Goal: Task Accomplishment & Management: Use online tool/utility

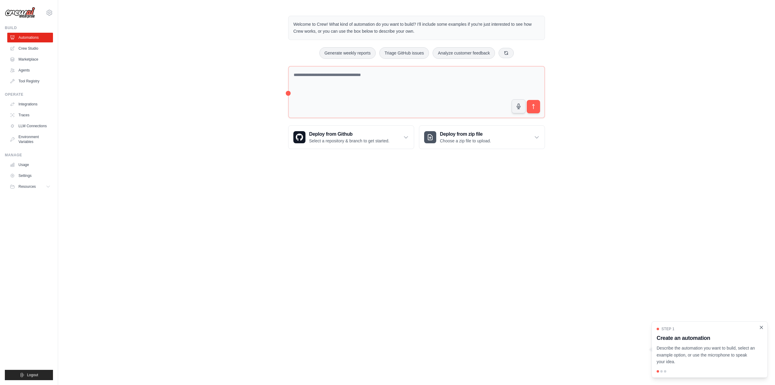
click at [760, 327] on icon "Close walkthrough" at bounding box center [761, 327] width 5 height 5
click at [29, 176] on link "Settings" at bounding box center [31, 176] width 46 height 10
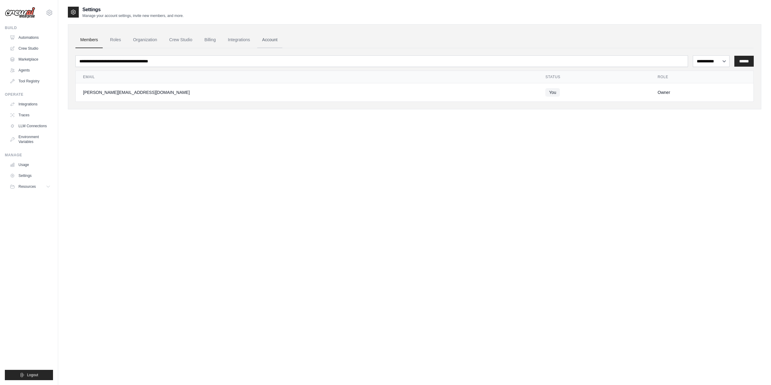
click at [275, 41] on link "Account" at bounding box center [269, 40] width 25 height 16
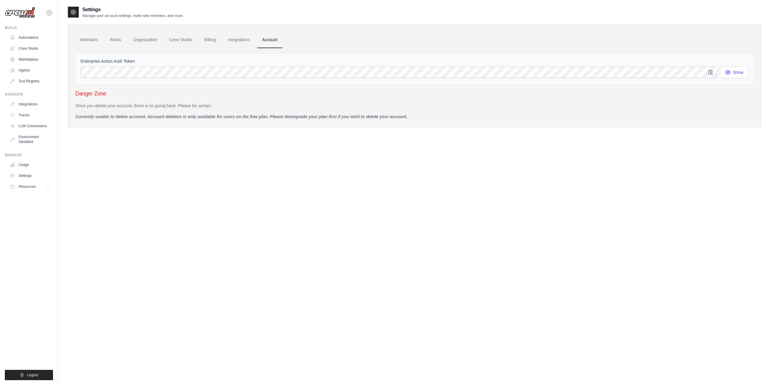
click at [273, 41] on link "Account" at bounding box center [269, 40] width 25 height 16
click at [29, 61] on link "Marketplace" at bounding box center [31, 60] width 46 height 10
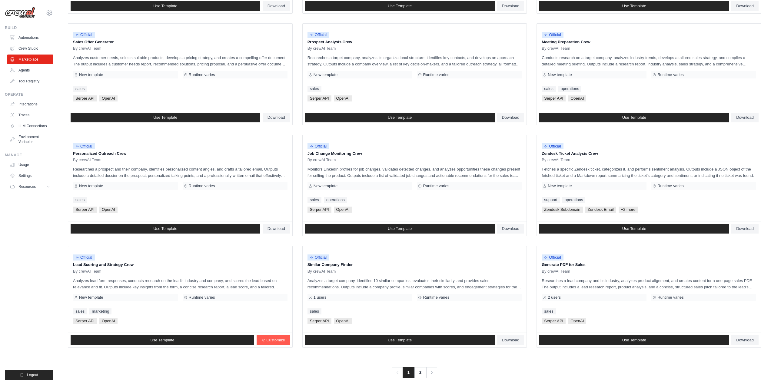
scroll to position [176, 0]
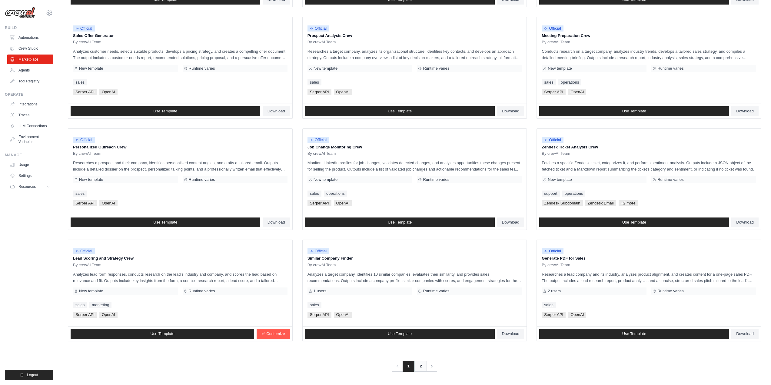
click at [419, 366] on link "2" at bounding box center [421, 366] width 12 height 11
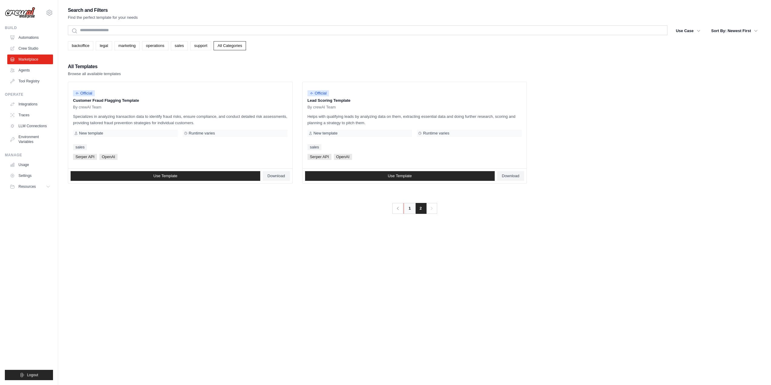
click at [406, 209] on link "1" at bounding box center [409, 208] width 12 height 11
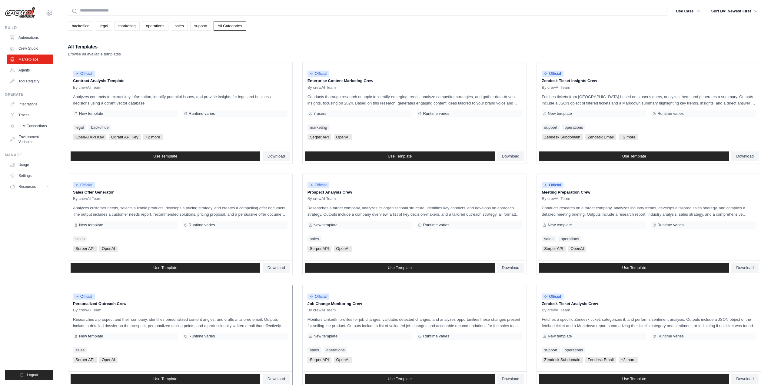
scroll to position [30, 0]
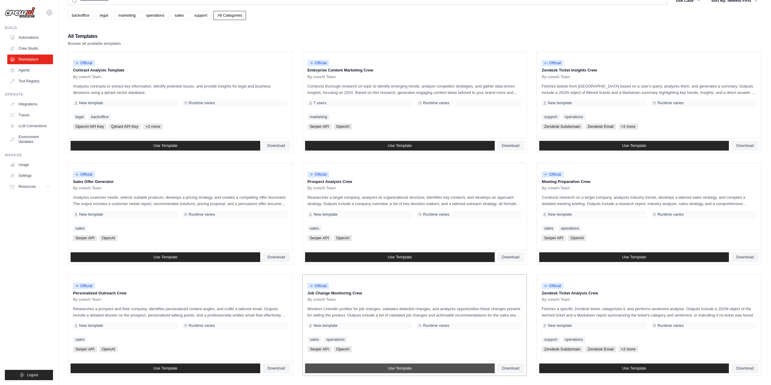
click at [403, 369] on span "Use Template" at bounding box center [400, 368] width 24 height 5
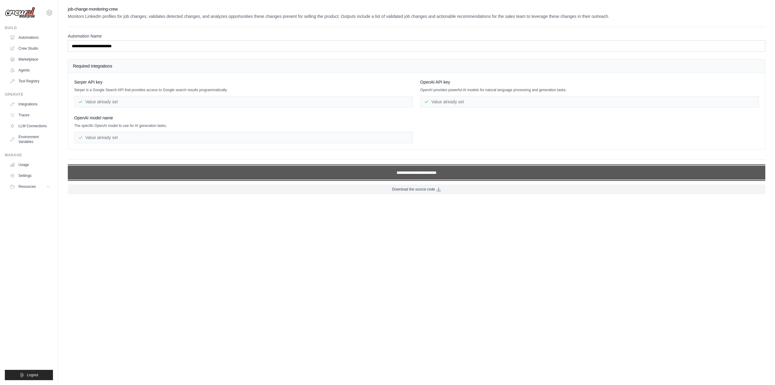
click at [403, 174] on input "**********" at bounding box center [417, 173] width 698 height 14
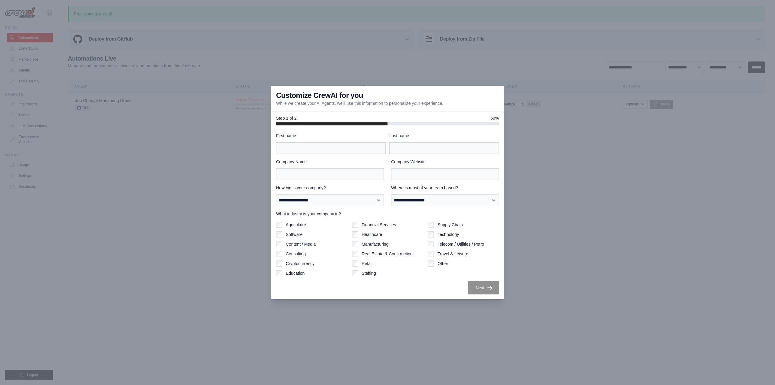
click at [612, 186] on div at bounding box center [387, 192] width 775 height 385
